Goal: Navigation & Orientation: Find specific page/section

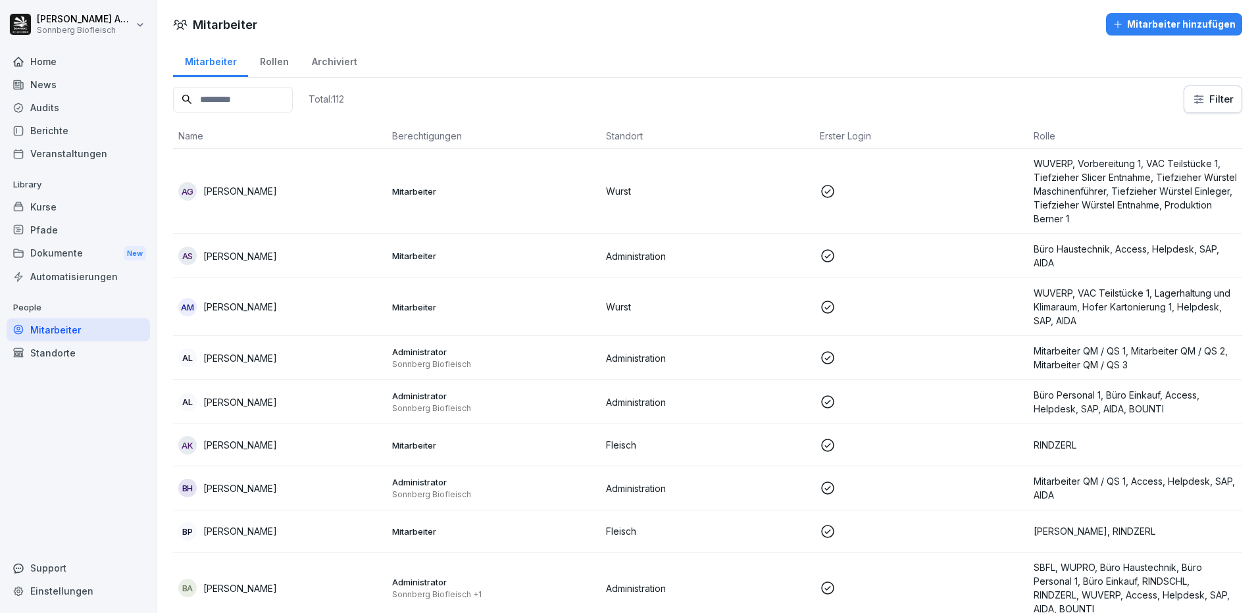
click at [54, 255] on div "Dokumente New" at bounding box center [78, 253] width 143 height 24
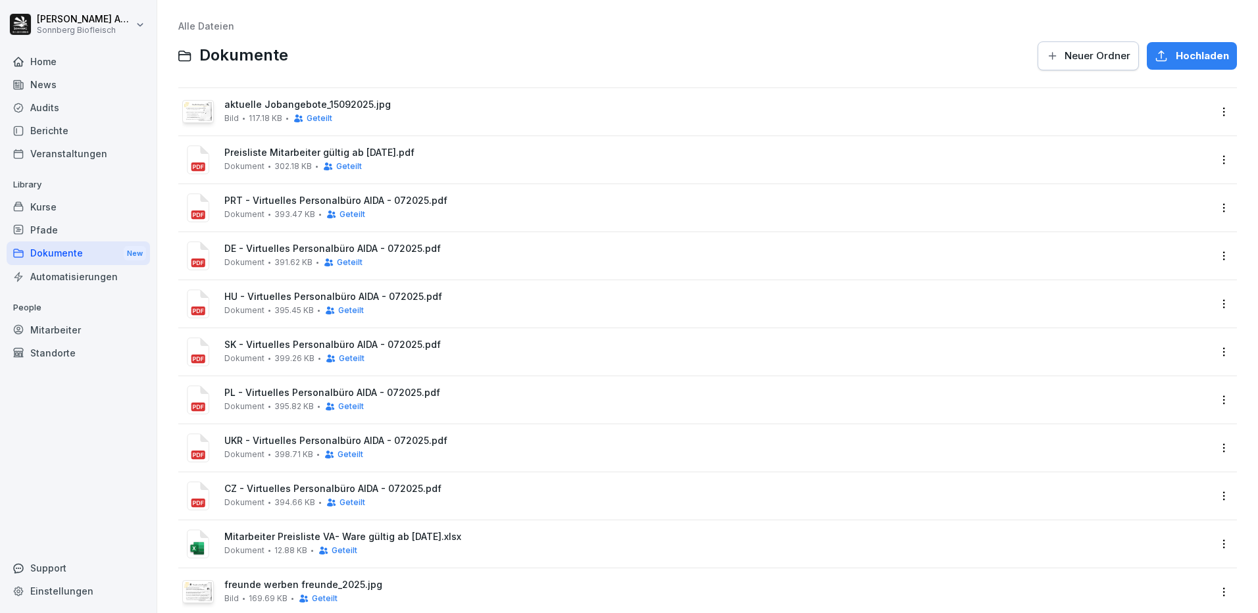
click at [58, 130] on div "Berichte" at bounding box center [78, 130] width 143 height 23
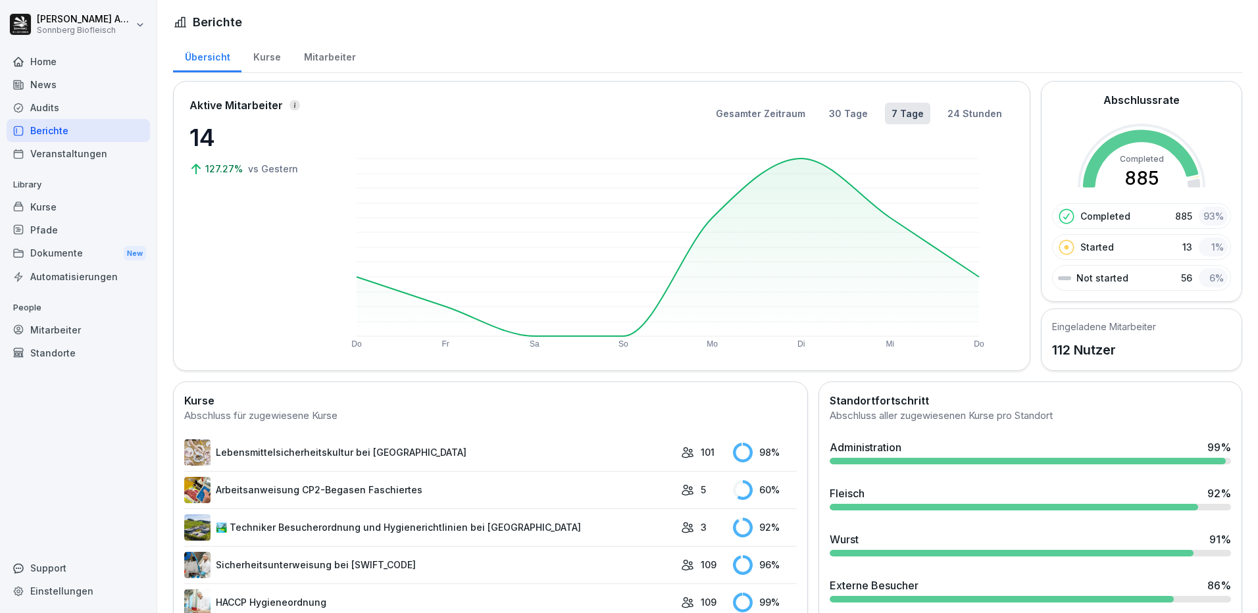
click at [37, 81] on div "News" at bounding box center [78, 84] width 143 height 23
click at [307, 48] on div "Mitarbeiter" at bounding box center [329, 56] width 75 height 34
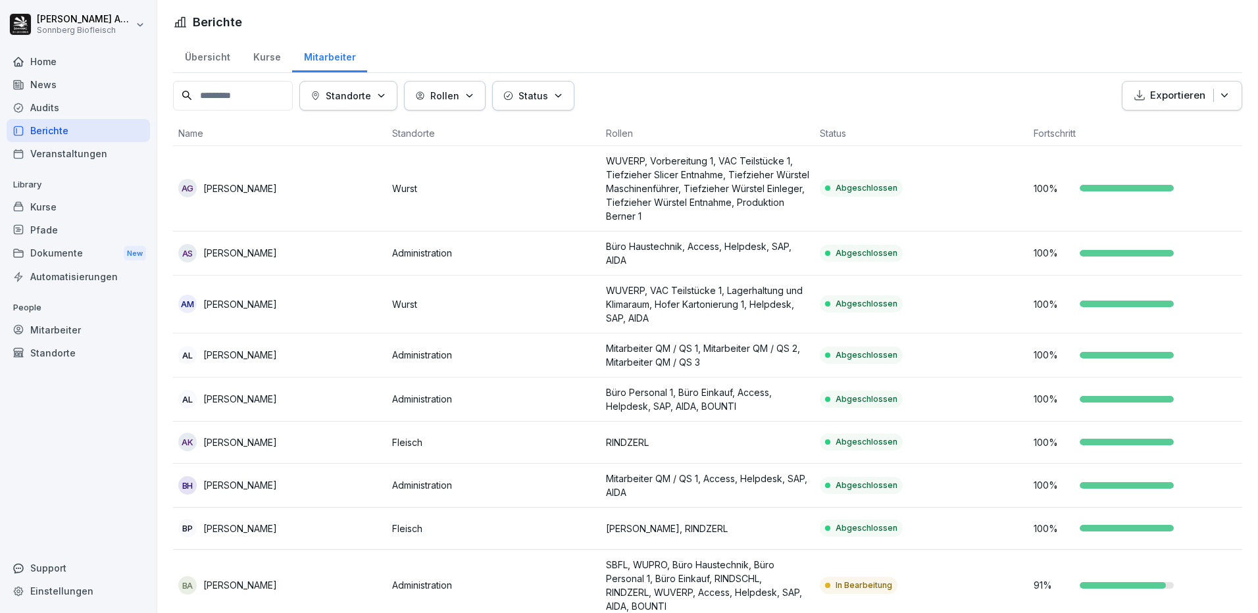
click at [279, 53] on div "Kurse" at bounding box center [266, 56] width 51 height 34
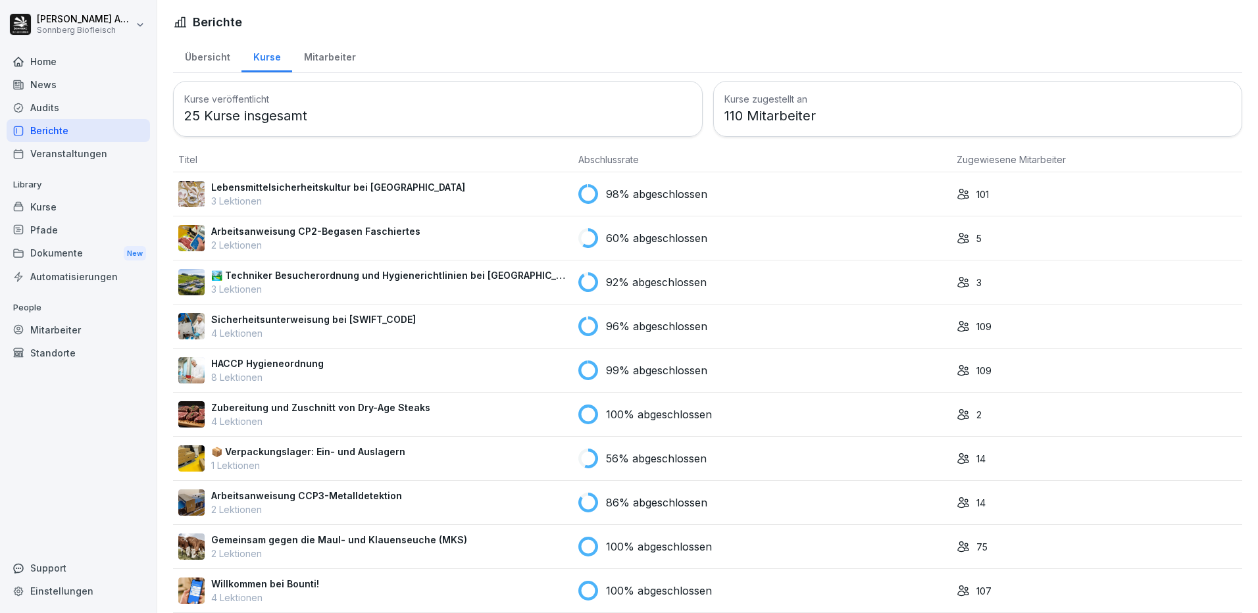
click at [59, 60] on div "Home" at bounding box center [78, 61] width 143 height 23
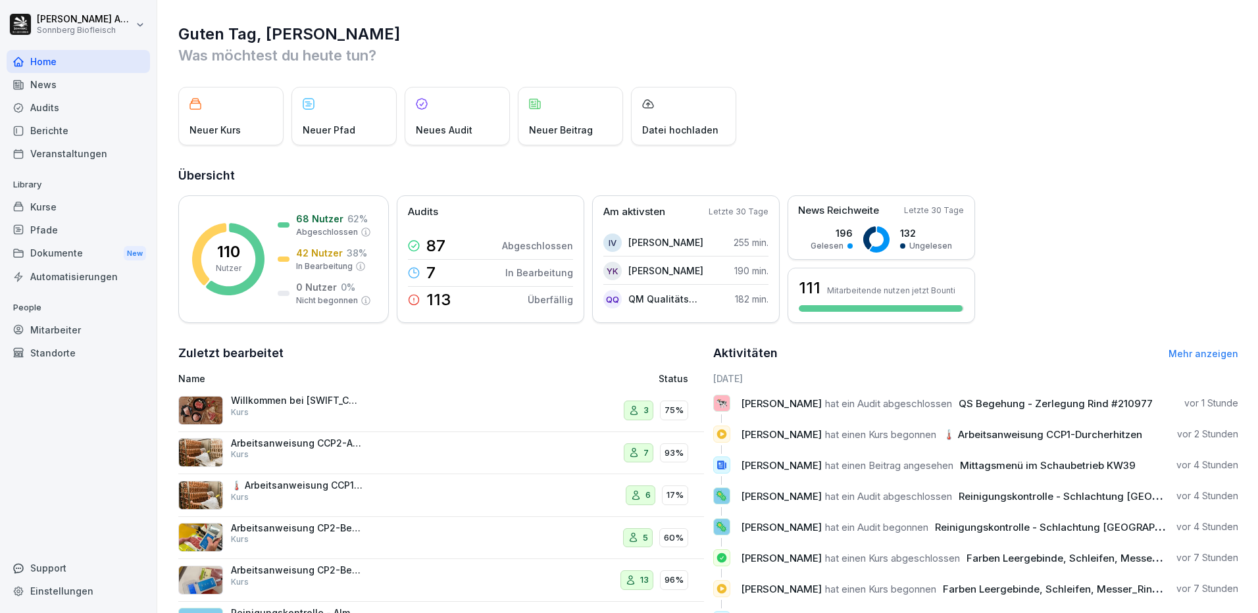
click at [48, 160] on div "Veranstaltungen" at bounding box center [78, 153] width 143 height 23
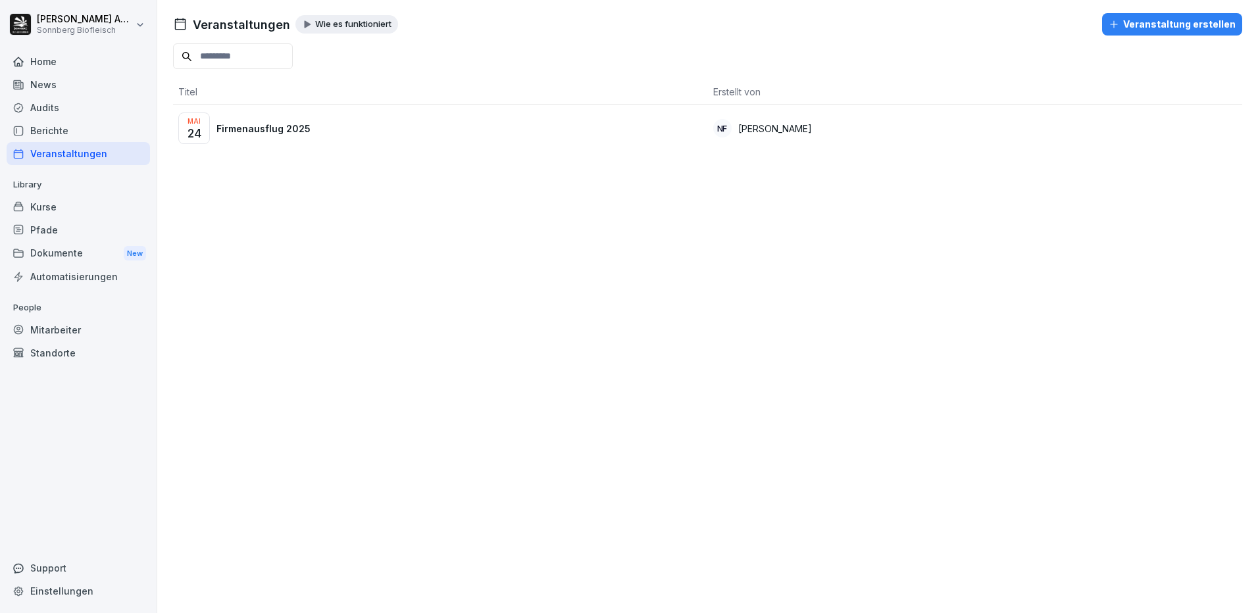
click at [321, 127] on div "[DATE] Firmenausflug 2025" at bounding box center [440, 128] width 524 height 32
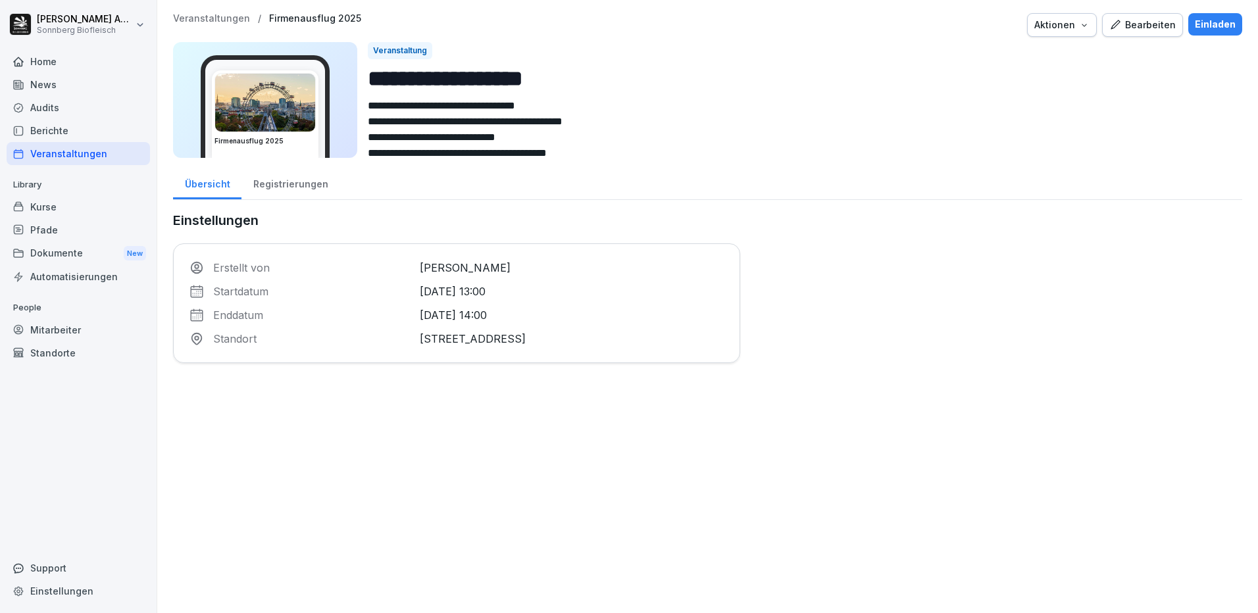
click at [59, 70] on div "Home" at bounding box center [78, 61] width 143 height 23
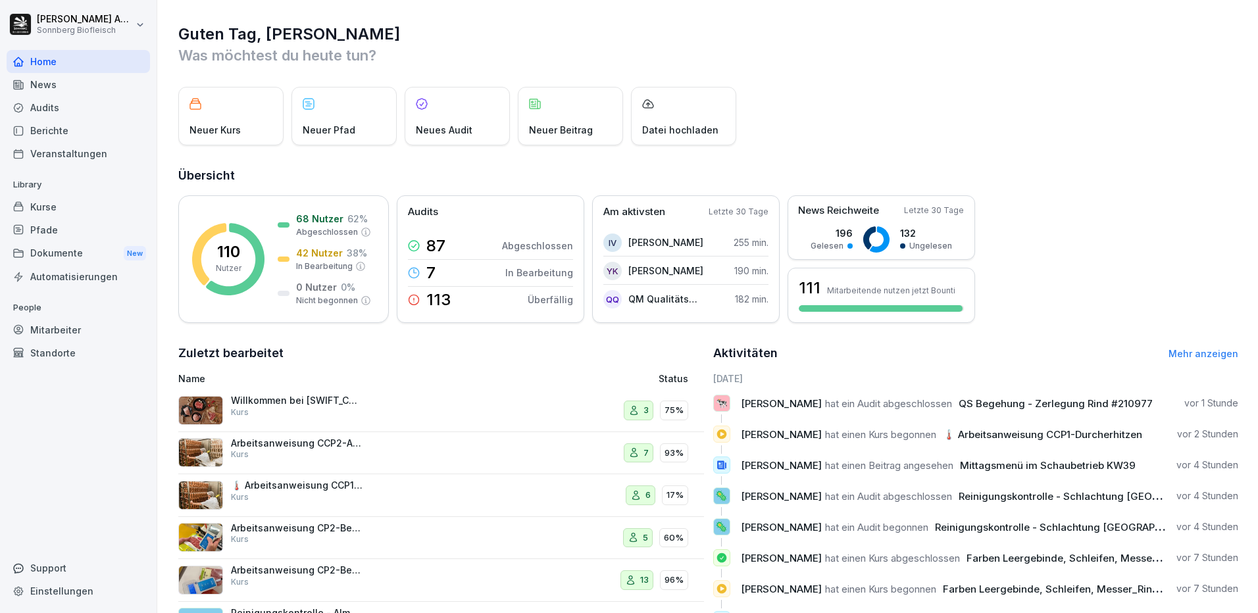
click at [141, 22] on html "[PERSON_NAME] Biofleisch Home News Audits Berichte Veranstaltungen Library Kurs…" at bounding box center [629, 306] width 1258 height 613
